Goal: Information Seeking & Learning: Understand process/instructions

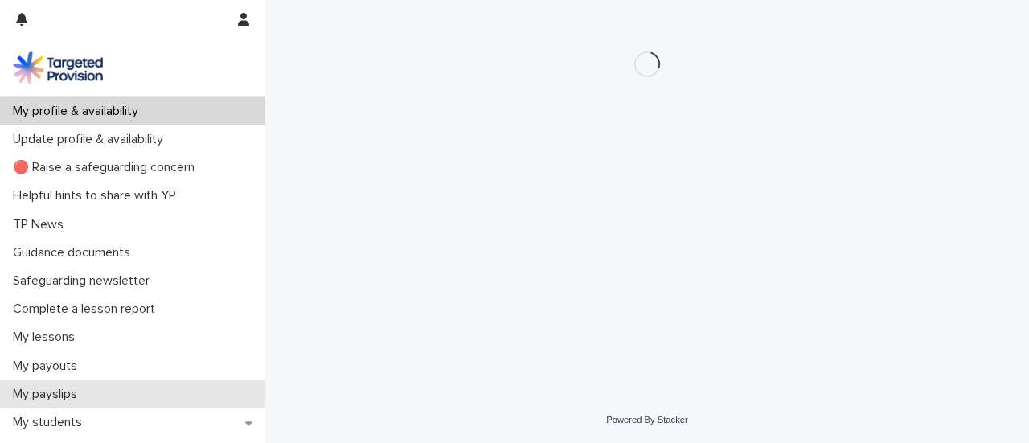
scroll to position [125, 0]
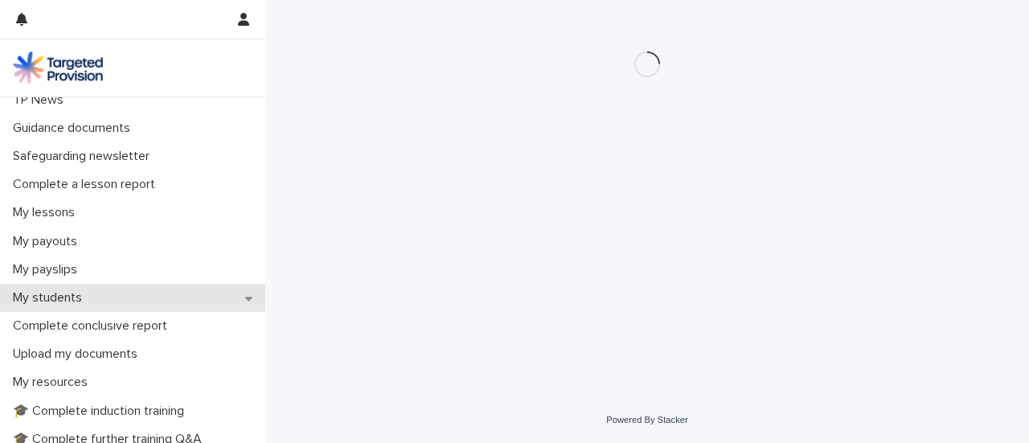
click at [245, 295] on icon at bounding box center [248, 298] width 7 height 11
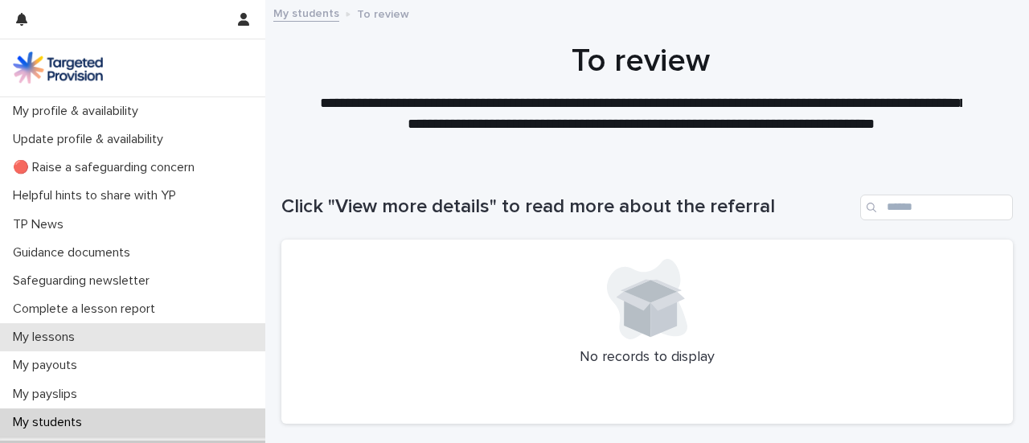
click at [168, 329] on div "My lessons" at bounding box center [132, 337] width 265 height 28
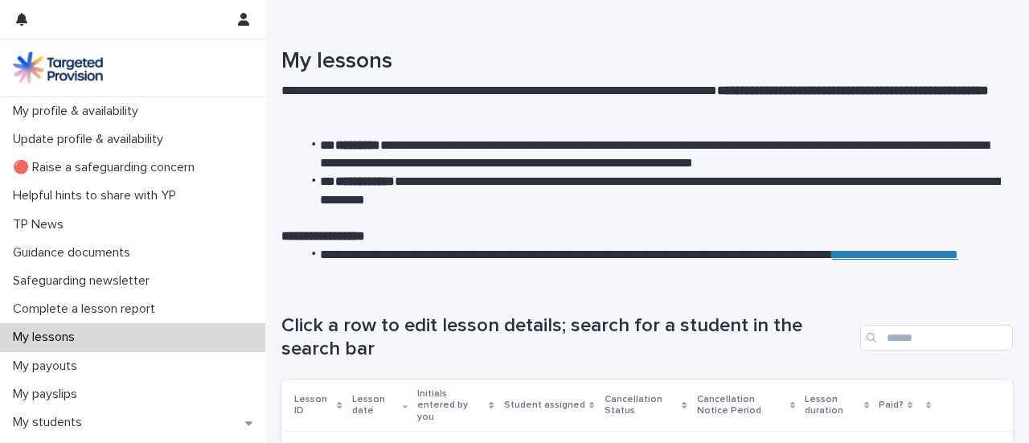
scroll to position [170, 0]
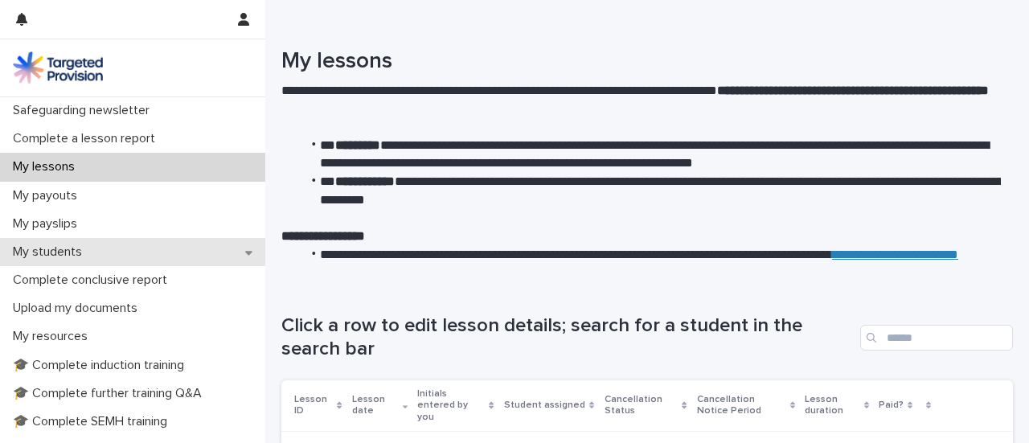
click at [245, 256] on icon at bounding box center [248, 252] width 7 height 11
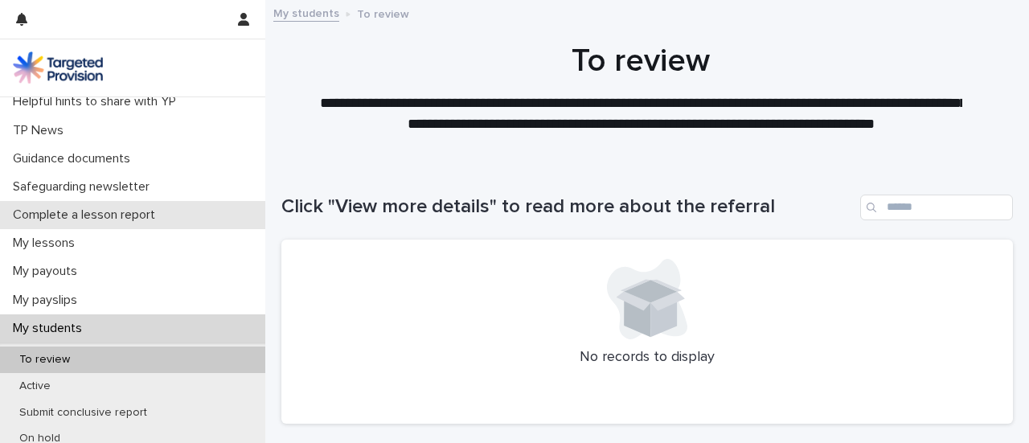
scroll to position [117, 0]
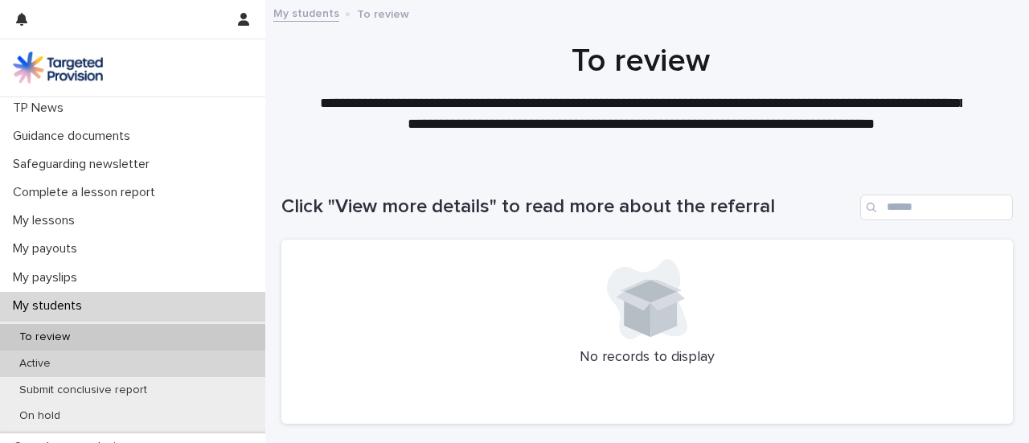
click at [39, 361] on p "Active" at bounding box center [34, 364] width 57 height 14
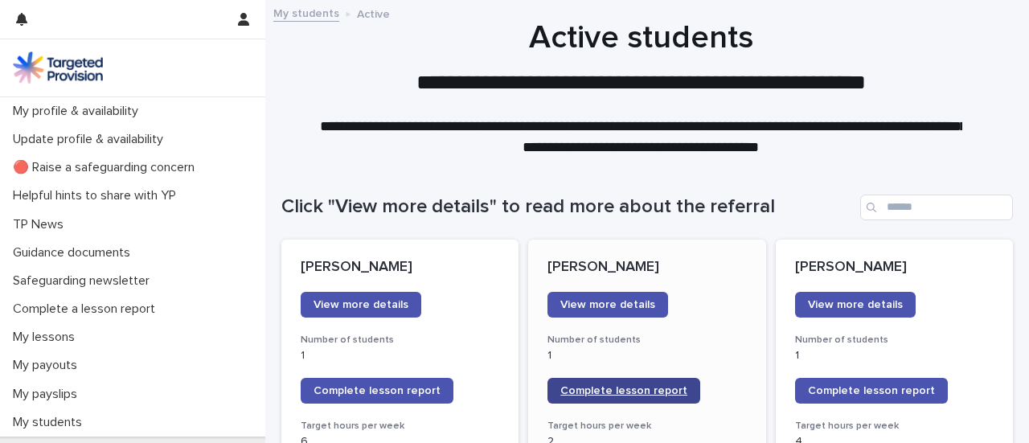
click at [566, 396] on span "Complete lesson report" at bounding box center [623, 390] width 127 height 11
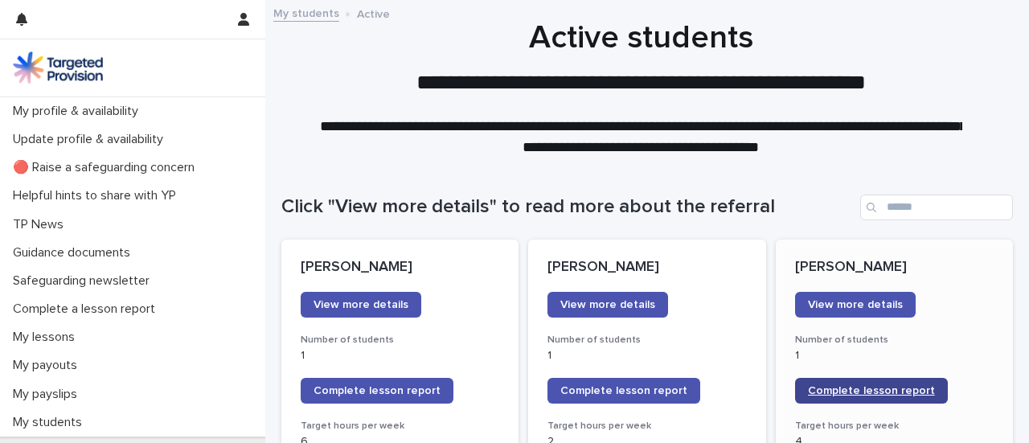
click at [847, 391] on span "Complete lesson report" at bounding box center [871, 390] width 127 height 11
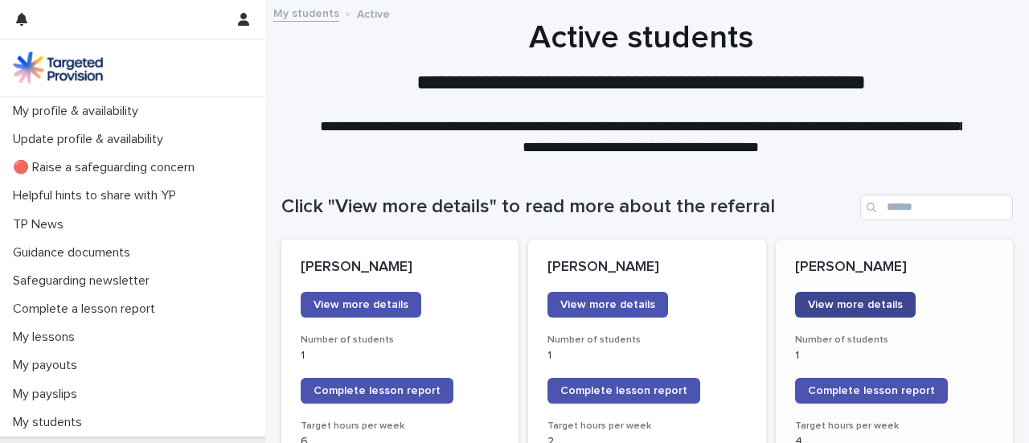
click at [847, 299] on span "View more details" at bounding box center [855, 304] width 95 height 11
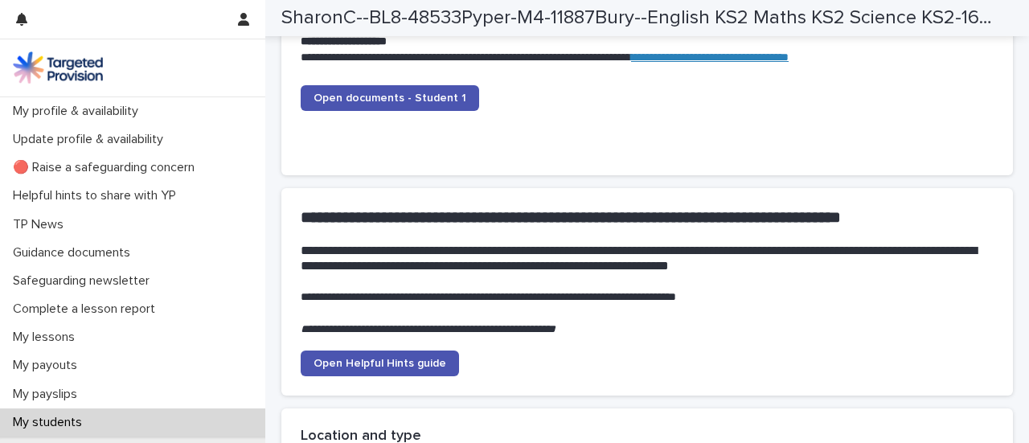
scroll to position [1782, 0]
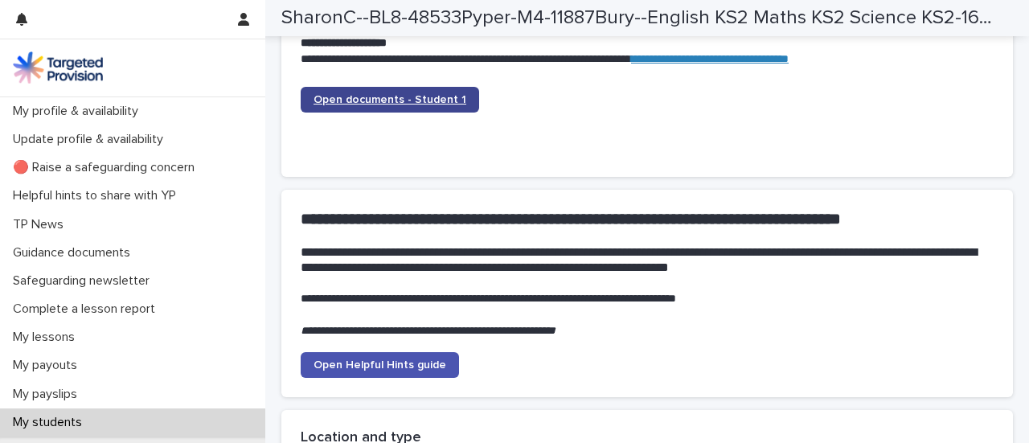
click at [388, 97] on span "Open documents - Student 1" at bounding box center [389, 99] width 153 height 11
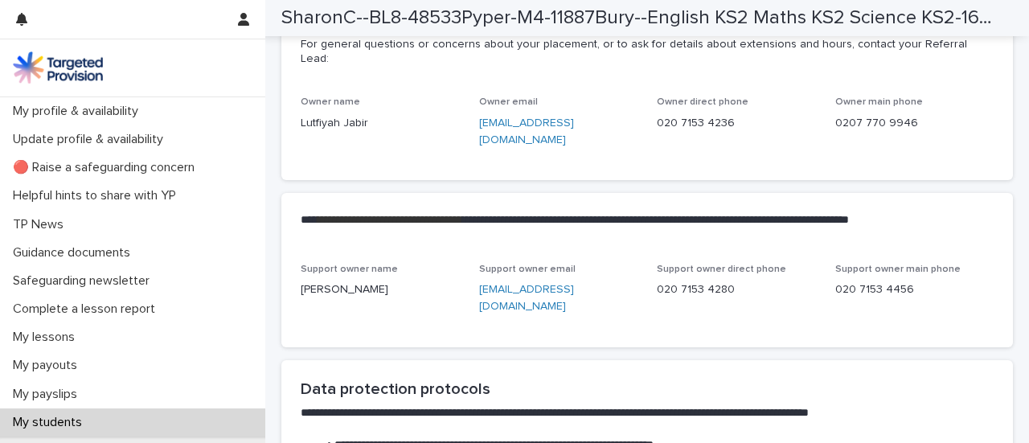
scroll to position [4040, 0]
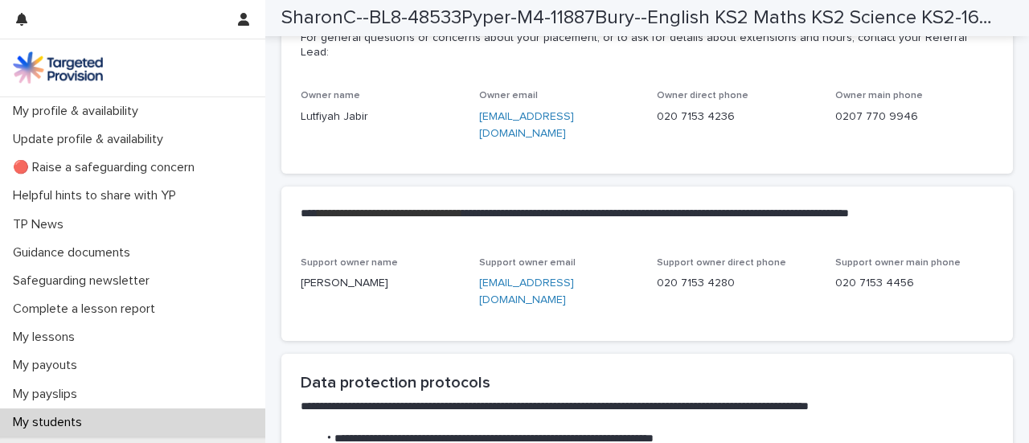
click at [495, 277] on link "[EMAIL_ADDRESS][DOMAIN_NAME]" at bounding box center [526, 291] width 95 height 28
click at [498, 275] on p "[EMAIL_ADDRESS][DOMAIN_NAME]" at bounding box center [558, 292] width 159 height 34
click at [490, 277] on link "[EMAIL_ADDRESS][DOMAIN_NAME]" at bounding box center [526, 291] width 95 height 28
